Goal: Navigation & Orientation: Understand site structure

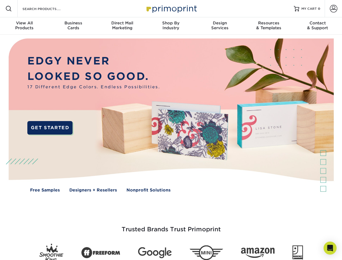
click at [171, 130] on img at bounding box center [171, 119] width 339 height 169
click at [9, 9] on span at bounding box center [8, 8] width 7 height 7
click at [334, 9] on span at bounding box center [334, 9] width 8 height 8
click at [24, 26] on div "View All Products" at bounding box center [24, 26] width 49 height 10
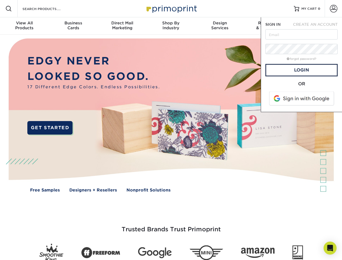
click at [73, 26] on div "Business Cards" at bounding box center [73, 26] width 49 height 10
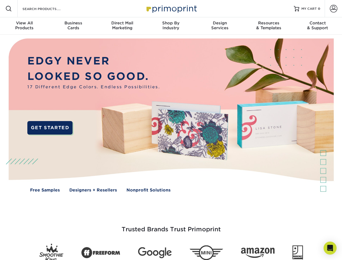
click at [122, 26] on div "Direct Mail Marketing" at bounding box center [122, 26] width 49 height 10
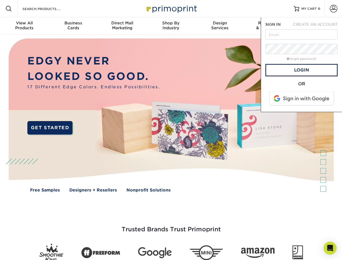
click at [171, 26] on div "Shop By Industry" at bounding box center [171, 26] width 49 height 10
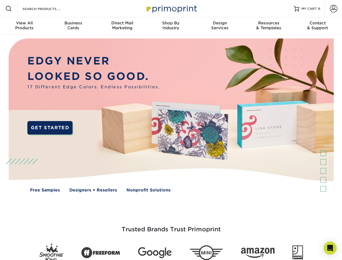
click at [220, 26] on div "Design Services" at bounding box center [220, 26] width 49 height 10
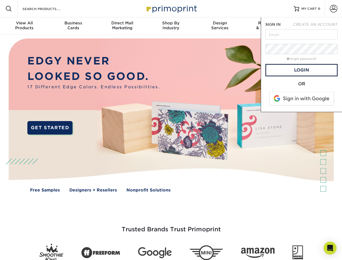
click at [269, 26] on span "SIGN IN" at bounding box center [273, 24] width 15 height 4
click at [318, 26] on div "Contact & Support" at bounding box center [318, 26] width 49 height 10
